Goal: Go to known website: Access a specific website the user already knows

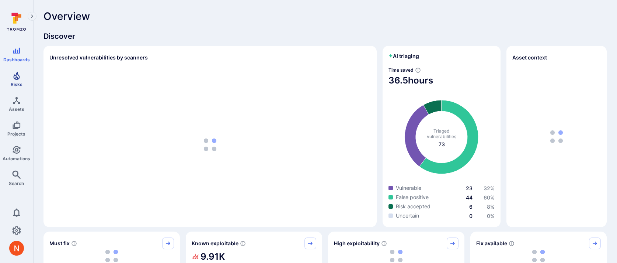
click at [15, 80] on link "Risks" at bounding box center [16, 79] width 33 height 22
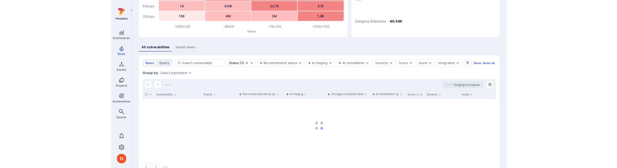
scroll to position [112, 0]
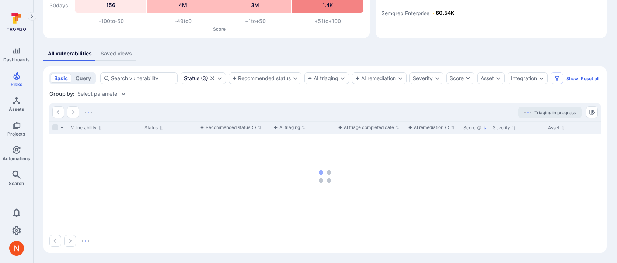
click at [259, 37] on div "Vulnerabilities Hide overview Add vulnerability Unresolved vulnerabilities Days…" at bounding box center [325, 79] width 584 height 366
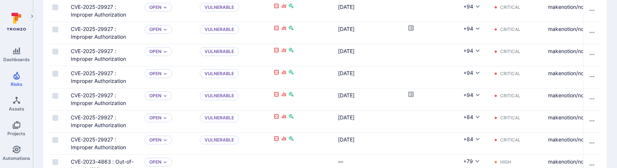
scroll to position [261, 0]
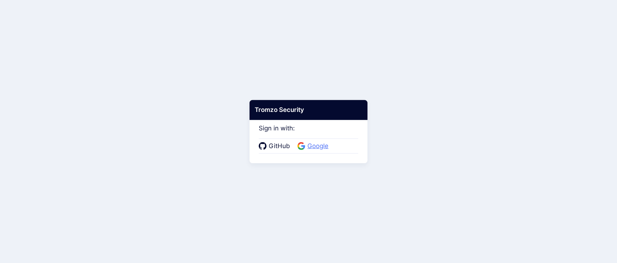
click at [309, 141] on span "Google" at bounding box center [317, 146] width 25 height 10
